Goal: Task Accomplishment & Management: Complete application form

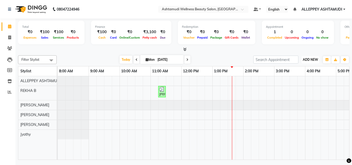
click at [314, 60] on span "ADD NEW" at bounding box center [310, 60] width 15 height 4
click at [291, 78] on link "Add Invoice" at bounding box center [298, 76] width 41 height 7
select select "service"
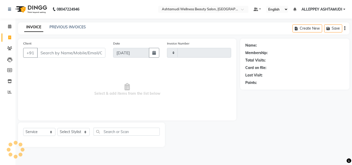
type input "1366"
select select "4626"
click at [72, 53] on input "Client" at bounding box center [71, 53] width 68 height 10
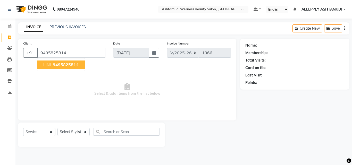
type input "9495825814"
click at [70, 66] on span "94958258" at bounding box center [63, 64] width 21 height 5
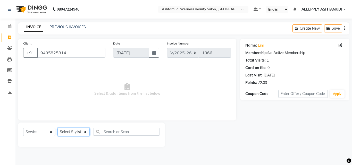
click at [70, 132] on select "Select Stylist ALLEPPEY ASHTAMUDI Jyothy [PERSON_NAME] [PERSON_NAME]" at bounding box center [73, 132] width 32 height 8
select select "57585"
click at [57, 128] on select "Select Stylist ALLEPPEY ASHTAMUDI Jyothy [PERSON_NAME] [PERSON_NAME]" at bounding box center [73, 132] width 32 height 8
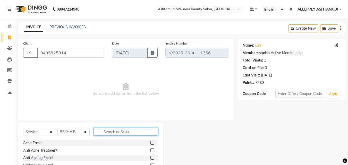
click at [110, 133] on input "text" at bounding box center [126, 132] width 64 height 8
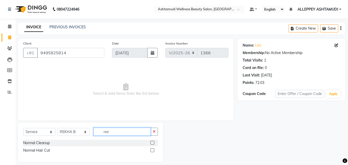
type input "nor"
click at [152, 150] on label at bounding box center [152, 150] width 4 height 4
click at [152, 150] on input "checkbox" at bounding box center [151, 150] width 3 height 3
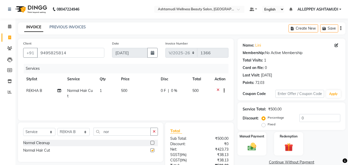
checkbox input "false"
click at [102, 90] on td "1" at bounding box center [107, 93] width 21 height 17
select select "57585"
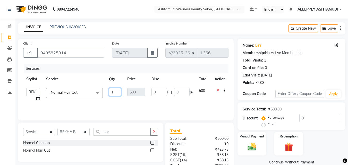
click at [115, 92] on input "1" at bounding box center [115, 92] width 12 height 8
type input "2"
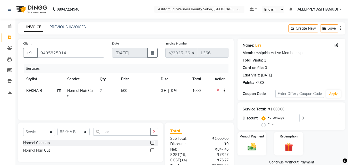
click at [118, 100] on tr "REKHA B Normal Hair Cut 2 500 0 F | 0 % 1000" at bounding box center [125, 93] width 205 height 17
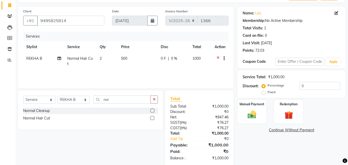
scroll to position [41, 0]
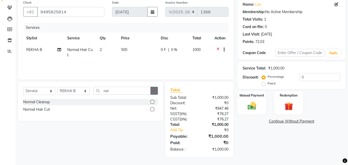
click at [153, 92] on button "button" at bounding box center [153, 91] width 7 height 8
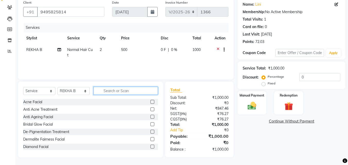
click at [146, 89] on input "text" at bounding box center [126, 91] width 64 height 8
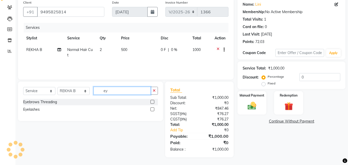
type input "ey"
click at [150, 101] on div "Eyebrows Threading" at bounding box center [90, 102] width 135 height 6
click at [153, 101] on label at bounding box center [152, 102] width 4 height 4
click at [153, 101] on input "checkbox" at bounding box center [151, 102] width 3 height 3
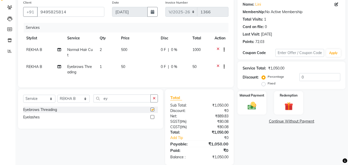
checkbox input "false"
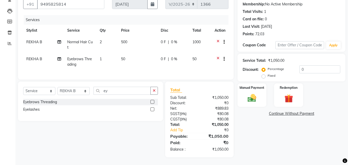
scroll to position [53, 0]
click at [252, 89] on div "Manual Payment" at bounding box center [252, 95] width 30 height 24
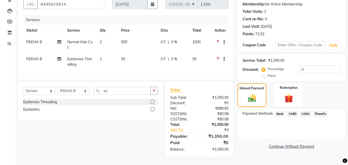
click at [322, 111] on span "PhonePe" at bounding box center [320, 114] width 15 height 6
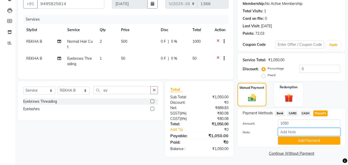
click at [316, 128] on input "Note:" at bounding box center [309, 132] width 62 height 8
type input "[PERSON_NAME]"
click at [320, 138] on button "Add Payment" at bounding box center [309, 141] width 62 height 8
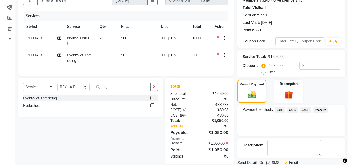
scroll to position [71, 0]
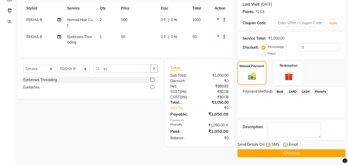
click at [312, 154] on button "Checkout" at bounding box center [292, 153] width 108 height 8
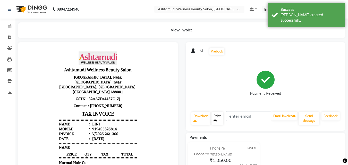
click at [216, 117] on link "Print" at bounding box center [218, 118] width 12 height 13
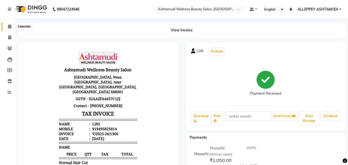
click at [9, 26] on icon at bounding box center [9, 26] width 3 height 4
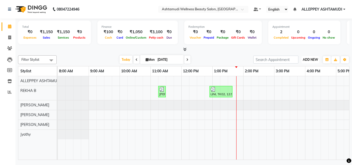
click at [312, 57] on button "ADD NEW Toggle Dropdown" at bounding box center [311, 59] width 18 height 7
click at [299, 75] on link "Add Invoice" at bounding box center [298, 76] width 41 height 7
select select "service"
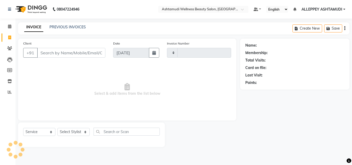
type input "1367"
select select "4626"
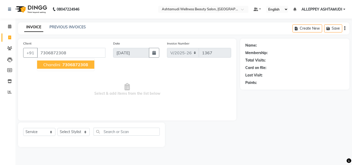
type input "7306872308"
select select "1: Object"
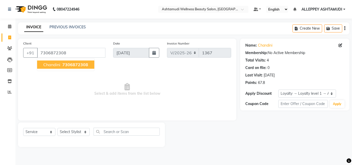
click at [55, 67] on span "chandini" at bounding box center [51, 64] width 17 height 5
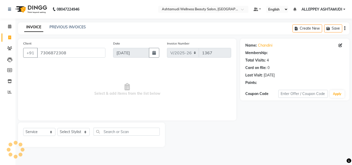
select select "1: Object"
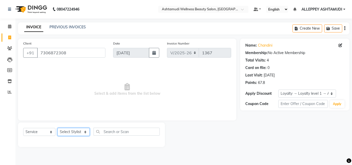
click at [69, 132] on select "Select Stylist ALLEPPEY ASHTAMUDI Jyothy [PERSON_NAME] [PERSON_NAME]" at bounding box center [73, 132] width 32 height 8
select select "57585"
click at [57, 128] on select "Select Stylist ALLEPPEY ASHTAMUDI Jyothy [PERSON_NAME] [PERSON_NAME]" at bounding box center [73, 132] width 32 height 8
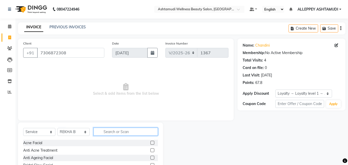
click at [108, 135] on input "text" at bounding box center [126, 132] width 64 height 8
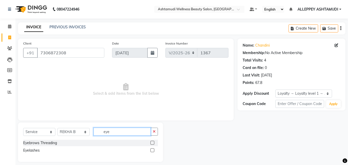
type input "eye"
click at [151, 144] on label at bounding box center [152, 143] width 4 height 4
click at [151, 144] on input "checkbox" at bounding box center [151, 142] width 3 height 3
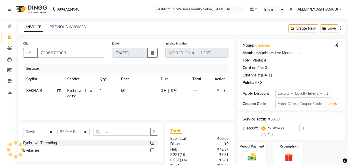
checkbox input "false"
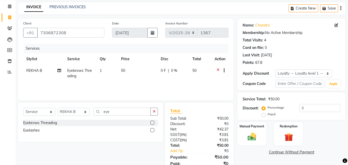
scroll to position [41, 0]
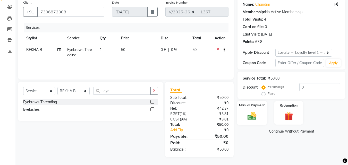
click at [263, 106] on label "Manual Payment" at bounding box center [252, 105] width 26 height 5
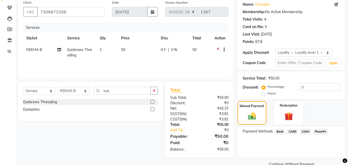
click at [306, 130] on span "CASH" at bounding box center [305, 132] width 11 height 6
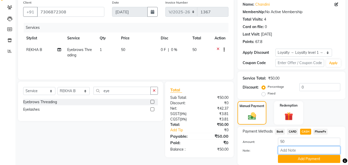
click at [306, 153] on input "Note:" at bounding box center [309, 150] width 62 height 8
type input "[PERSON_NAME]"
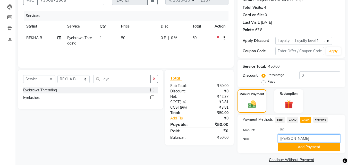
scroll to position [59, 0]
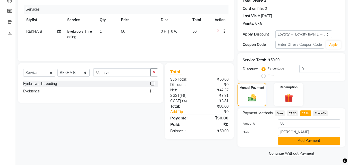
click at [312, 141] on button "Add Payment" at bounding box center [309, 141] width 62 height 8
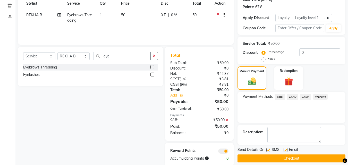
scroll to position [85, 0]
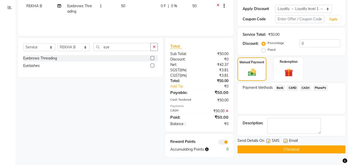
click at [305, 149] on button "Checkout" at bounding box center [292, 150] width 108 height 8
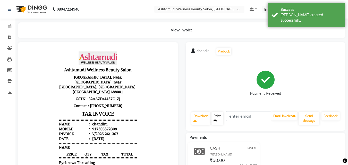
click at [220, 116] on link "Print" at bounding box center [218, 118] width 12 height 13
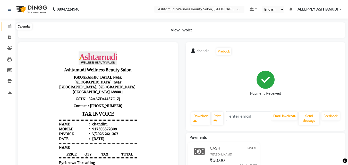
click at [9, 28] on icon at bounding box center [9, 26] width 3 height 4
